Goal: Task Accomplishment & Management: Manage account settings

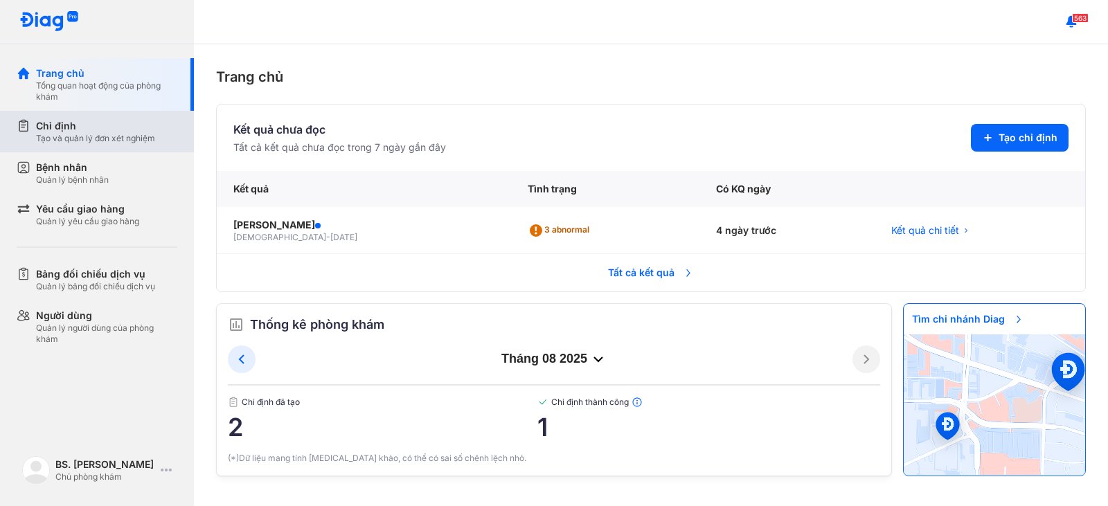
click at [125, 128] on div "Chỉ định" at bounding box center [95, 126] width 119 height 14
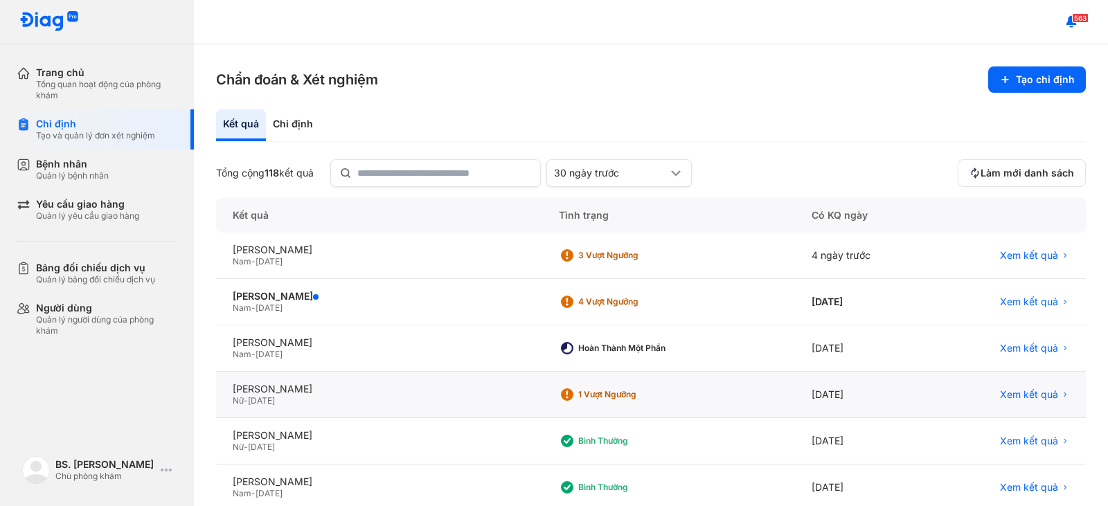
click at [642, 404] on div "1 Vượt ngưỡng" at bounding box center [668, 395] width 253 height 46
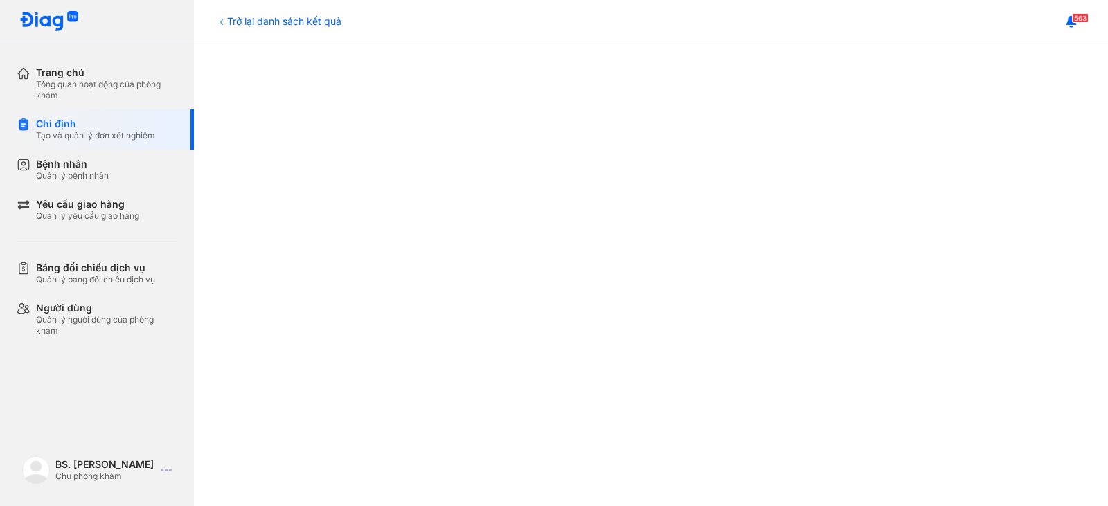
scroll to position [208, 0]
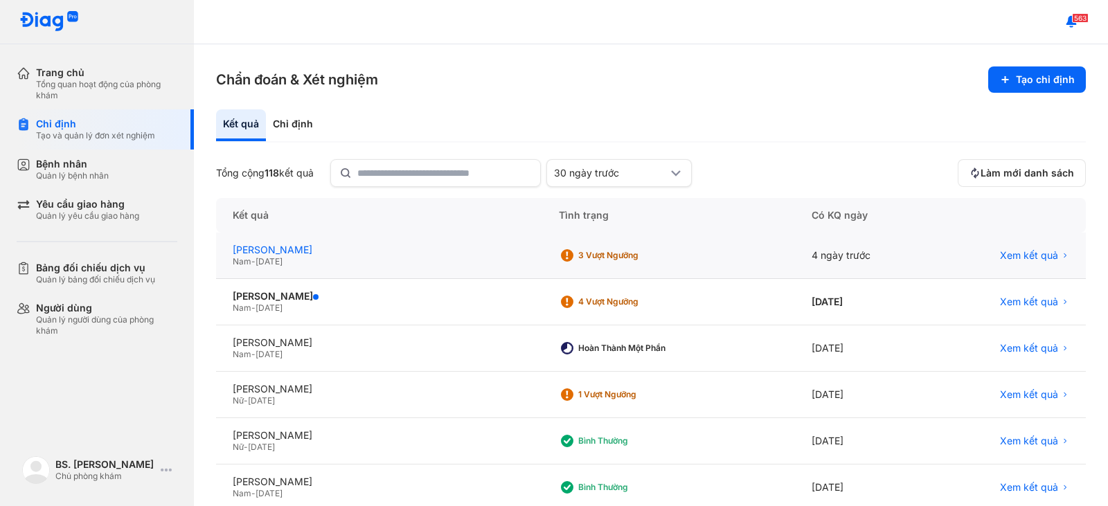
click at [402, 253] on div "[PERSON_NAME]" at bounding box center [379, 250] width 293 height 12
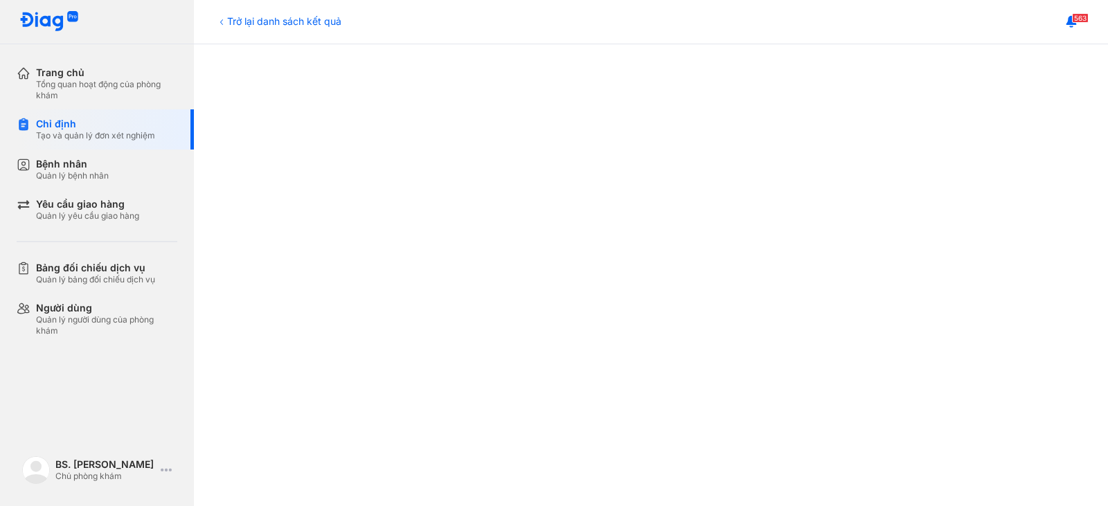
scroll to position [138, 0]
click at [150, 137] on div "Tạo và quản lý đơn xét nghiệm" at bounding box center [95, 135] width 119 height 11
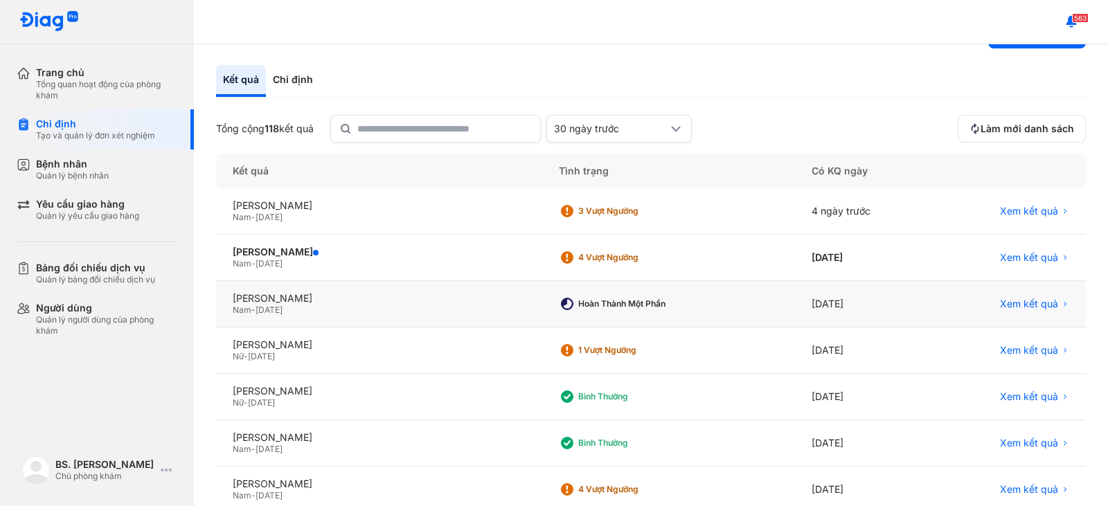
scroll to position [69, 0]
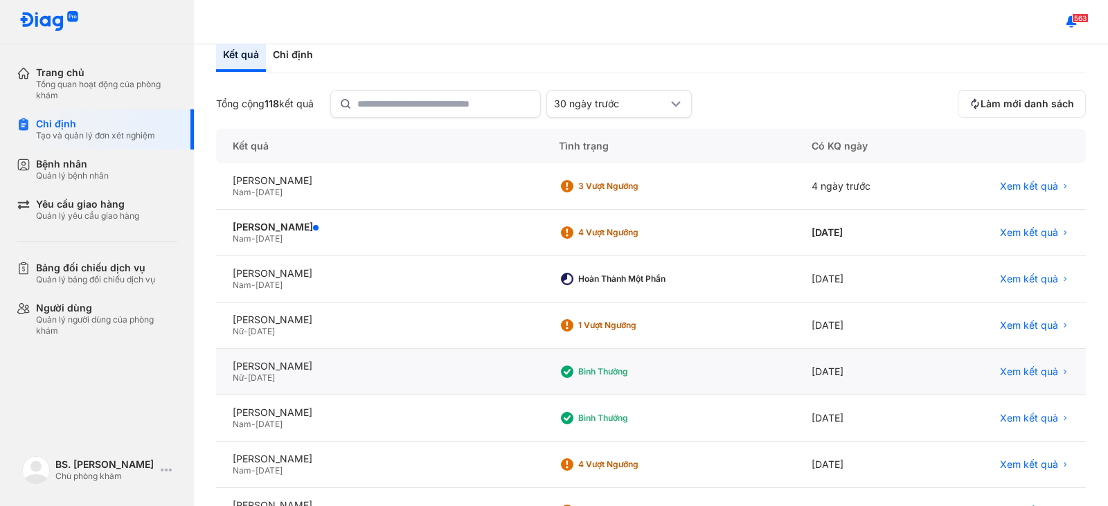
click at [650, 361] on div "Bình thường" at bounding box center [668, 372] width 253 height 46
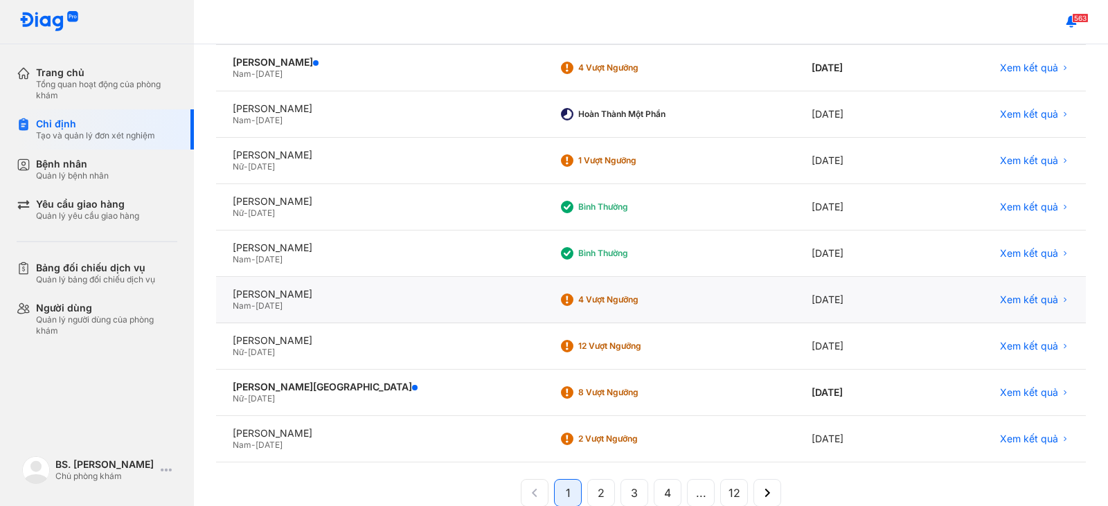
scroll to position [262, 0]
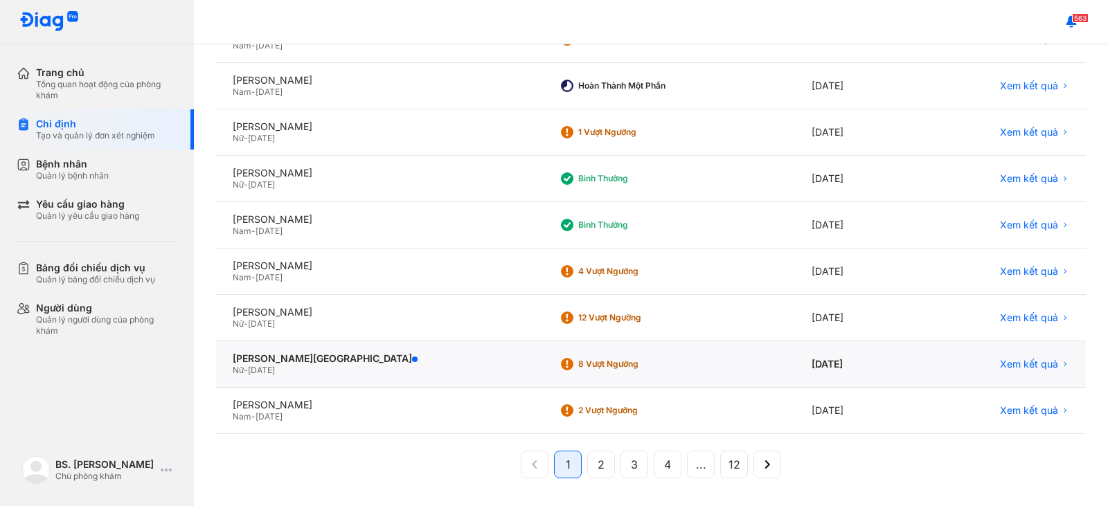
click at [632, 361] on div "8 Vượt ngưỡng" at bounding box center [668, 364] width 253 height 46
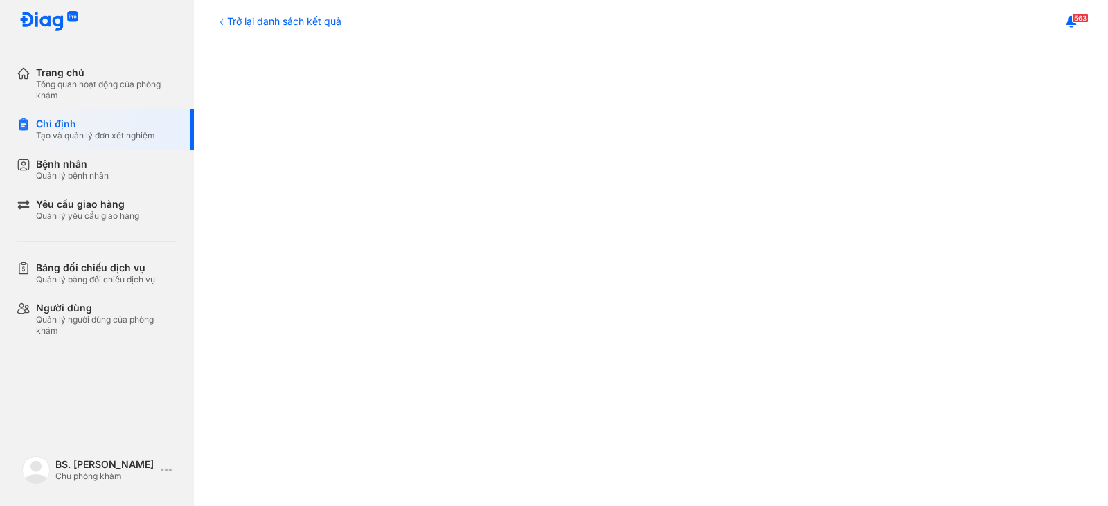
scroll to position [415, 0]
